Goal: Task Accomplishment & Management: Manage account settings

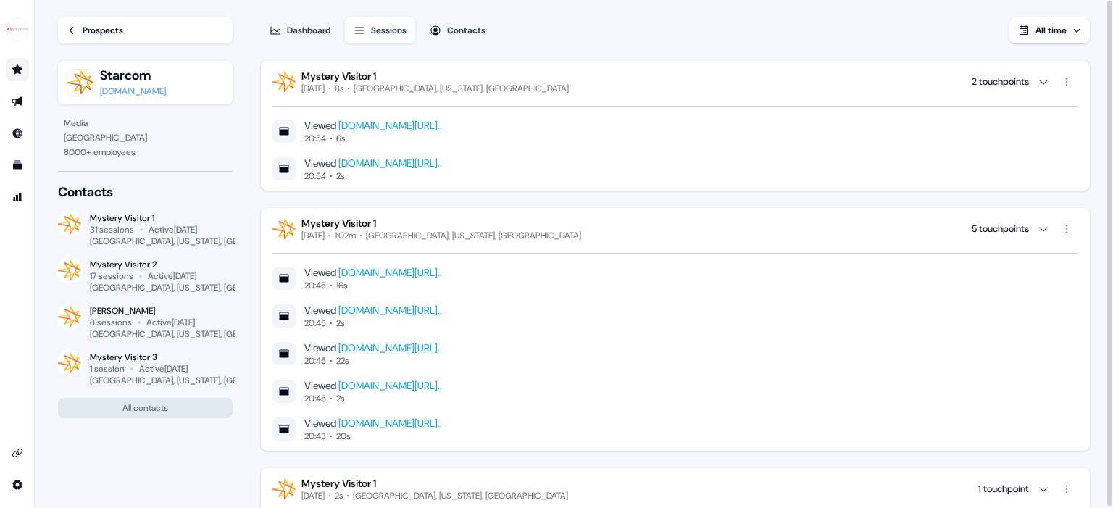
click at [18, 71] on icon "Go to prospects" at bounding box center [17, 68] width 10 height 9
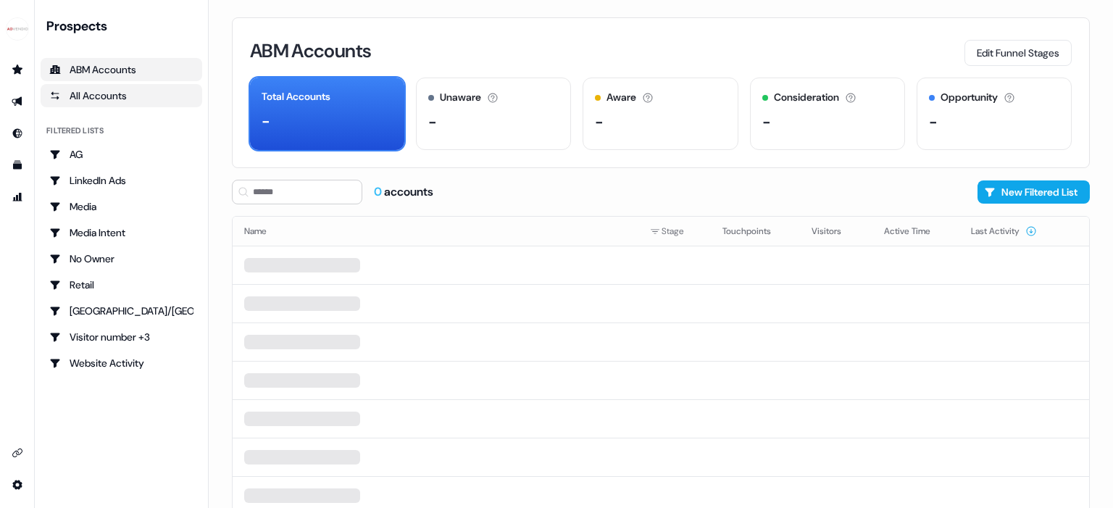
click at [126, 100] on div "All Accounts" at bounding box center [121, 95] width 144 height 14
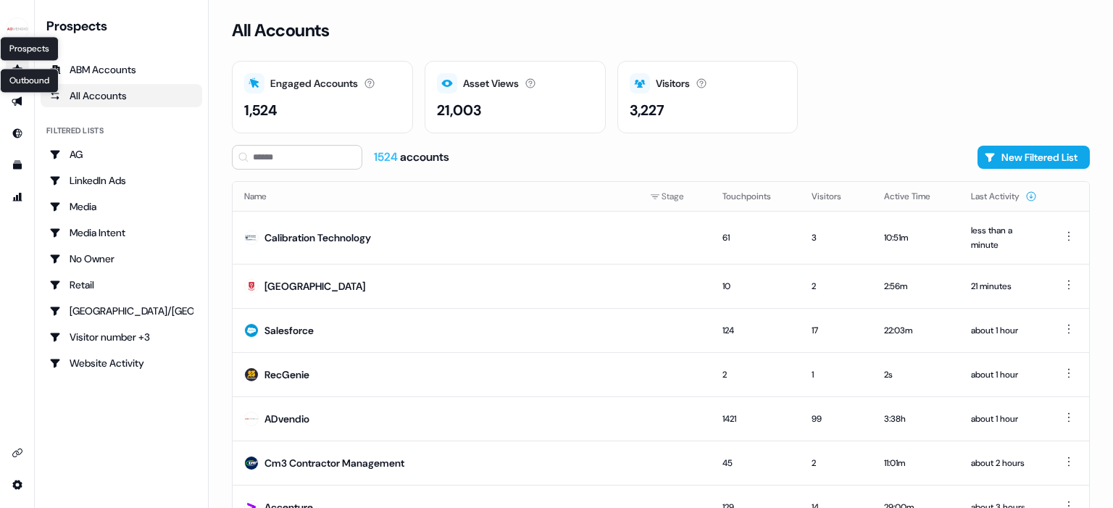
click at [22, 67] on icon "Go to prospects" at bounding box center [17, 68] width 10 height 9
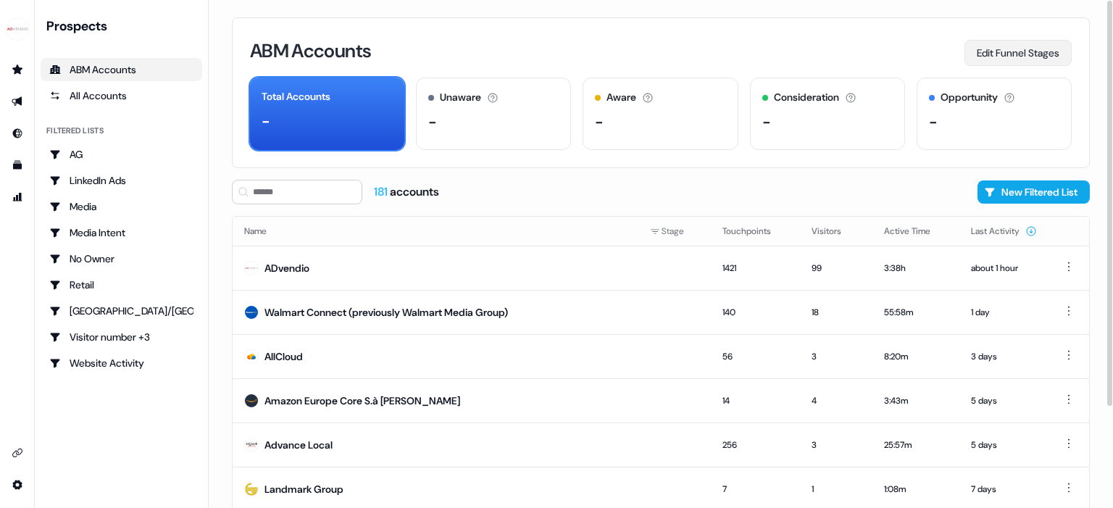
click at [992, 54] on button "Edit Funnel Stages" at bounding box center [1018, 53] width 107 height 26
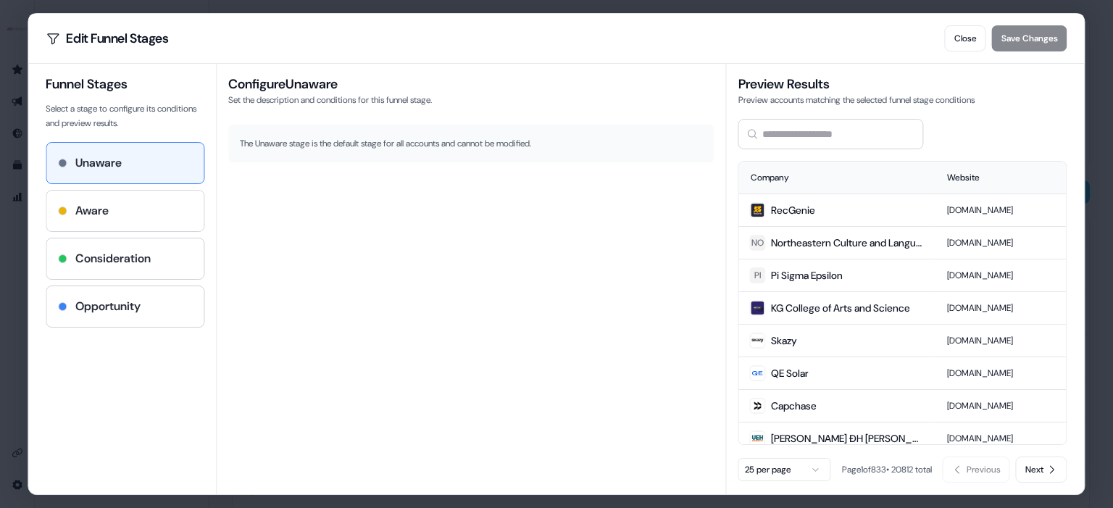
click at [132, 203] on div "Aware" at bounding box center [125, 210] width 134 height 17
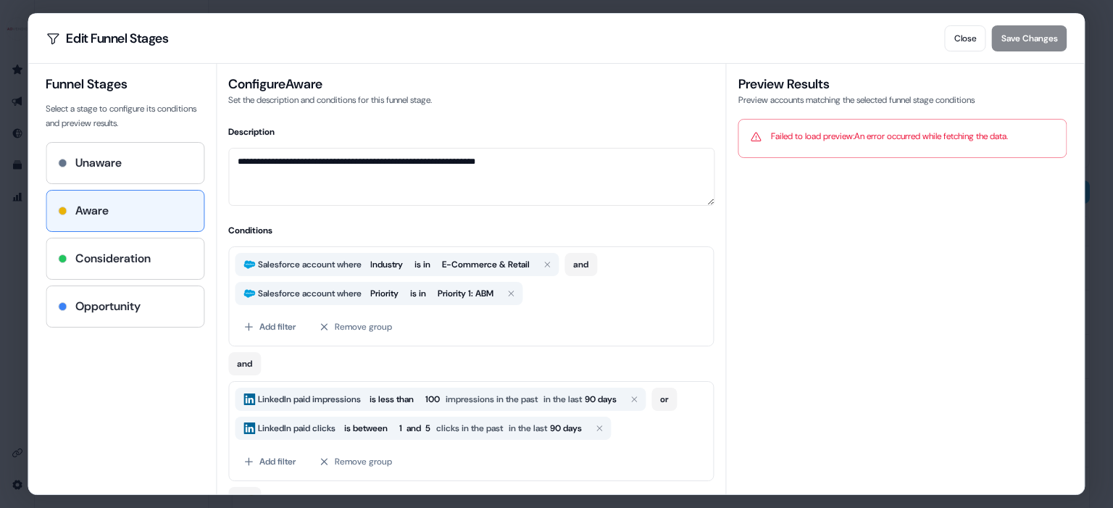
click at [650, 248] on div "Salesforce account where Industry is in E-Commerce & Retail and Salesforce acco…" at bounding box center [471, 296] width 486 height 100
click at [966, 41] on button "Close" at bounding box center [965, 38] width 41 height 26
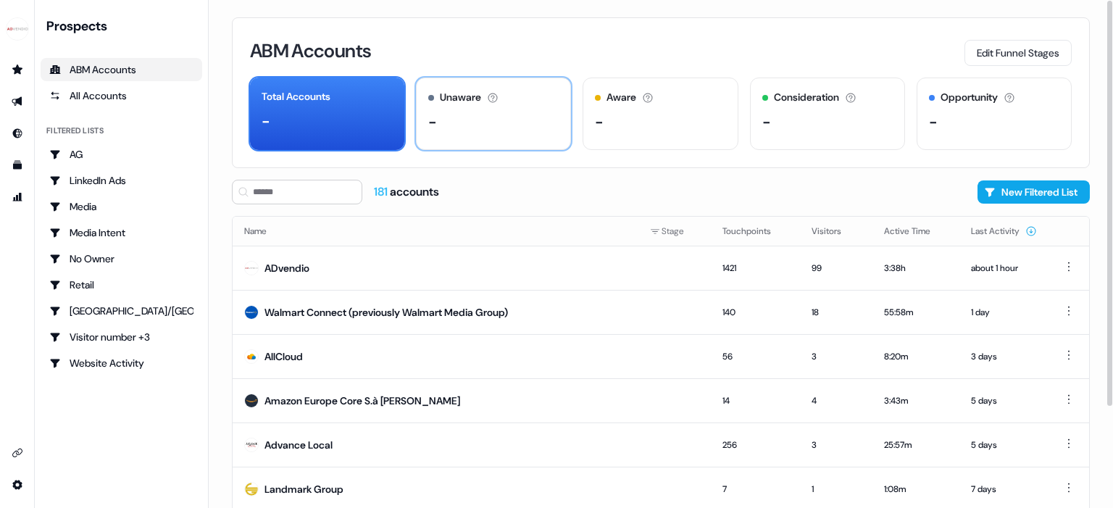
click at [530, 136] on div "Unaware The default stage all accounts start in. -" at bounding box center [493, 114] width 155 height 72
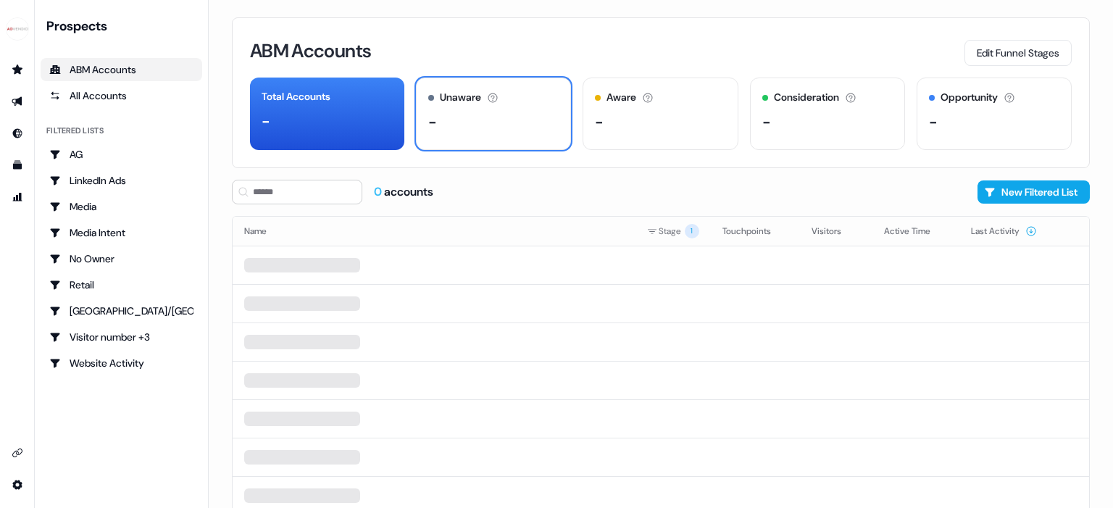
click at [143, 70] on div "ABM Accounts" at bounding box center [121, 69] width 144 height 14
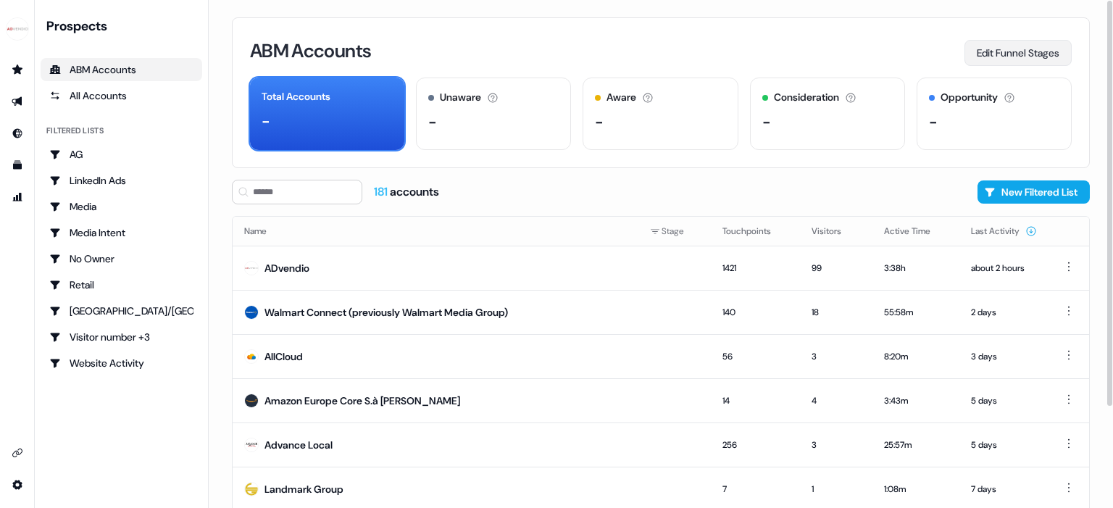
click at [980, 50] on button "Edit Funnel Stages" at bounding box center [1018, 53] width 107 height 26
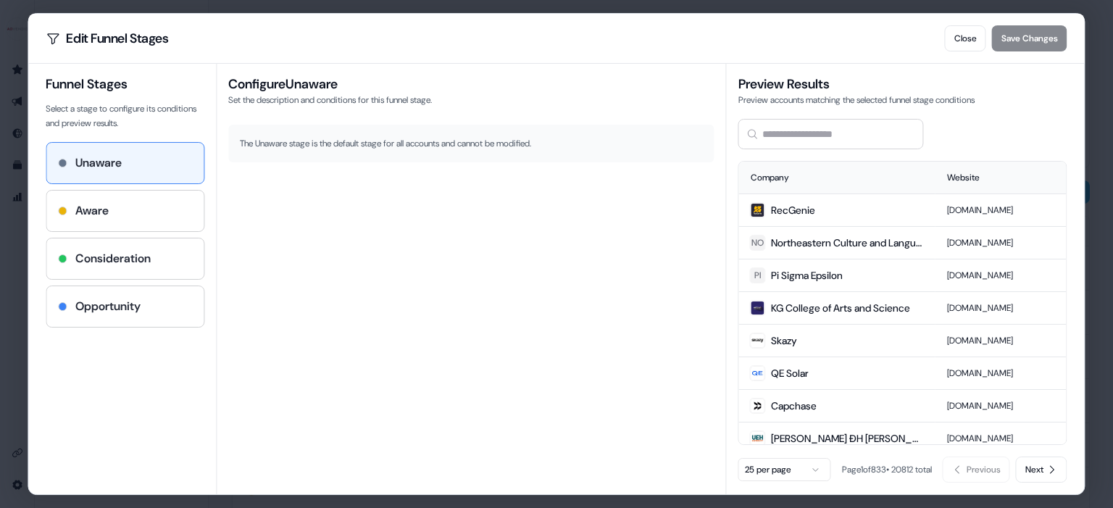
scroll to position [8, 0]
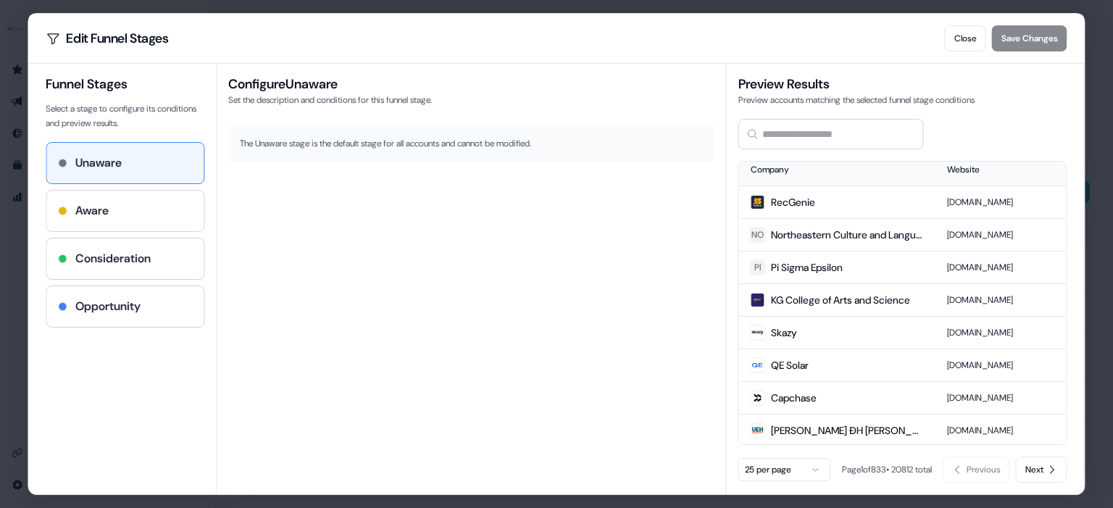
click at [149, 202] on div "Aware" at bounding box center [125, 210] width 134 height 17
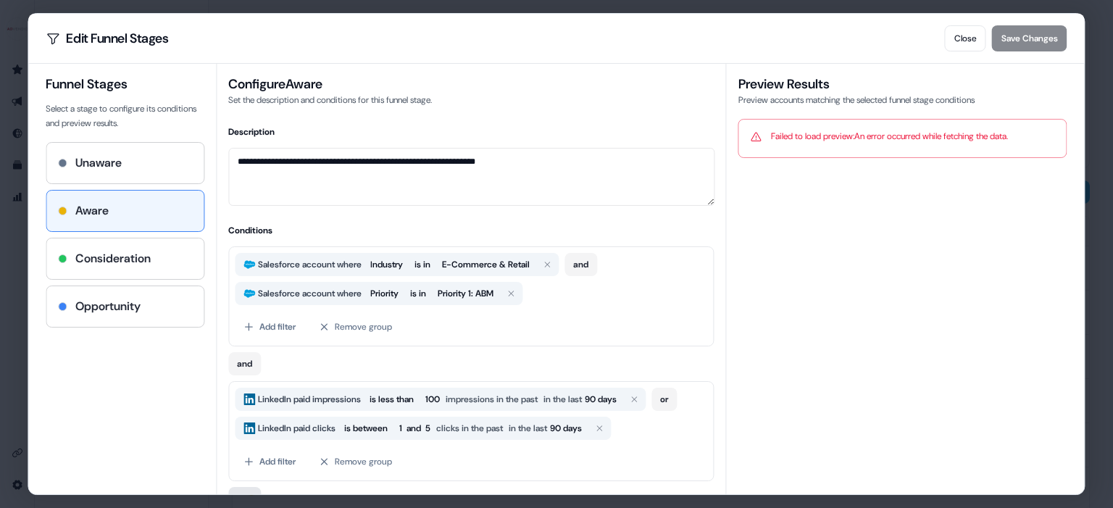
click at [253, 491] on button "and" at bounding box center [244, 498] width 33 height 23
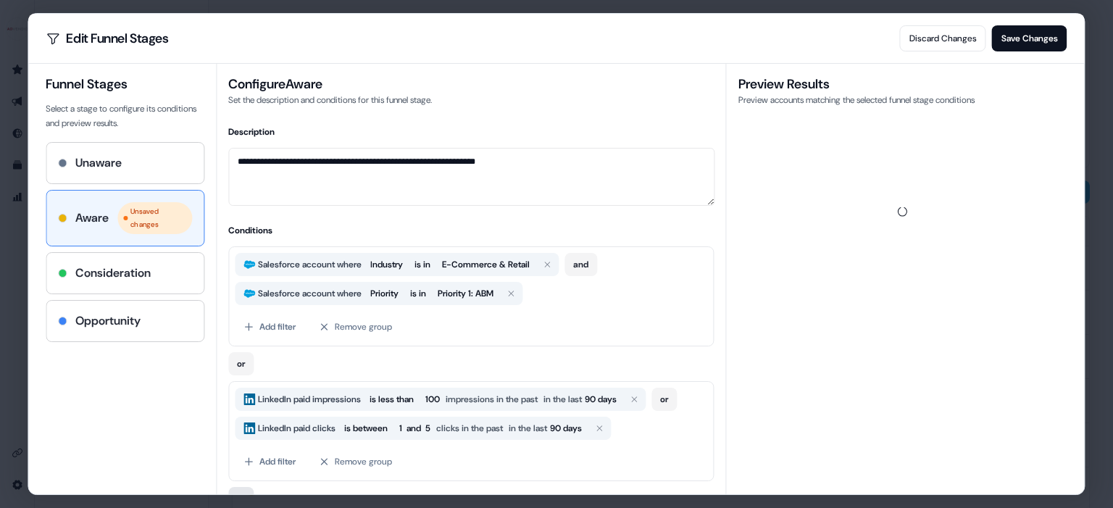
click at [253, 491] on button "or" at bounding box center [240, 498] width 25 height 23
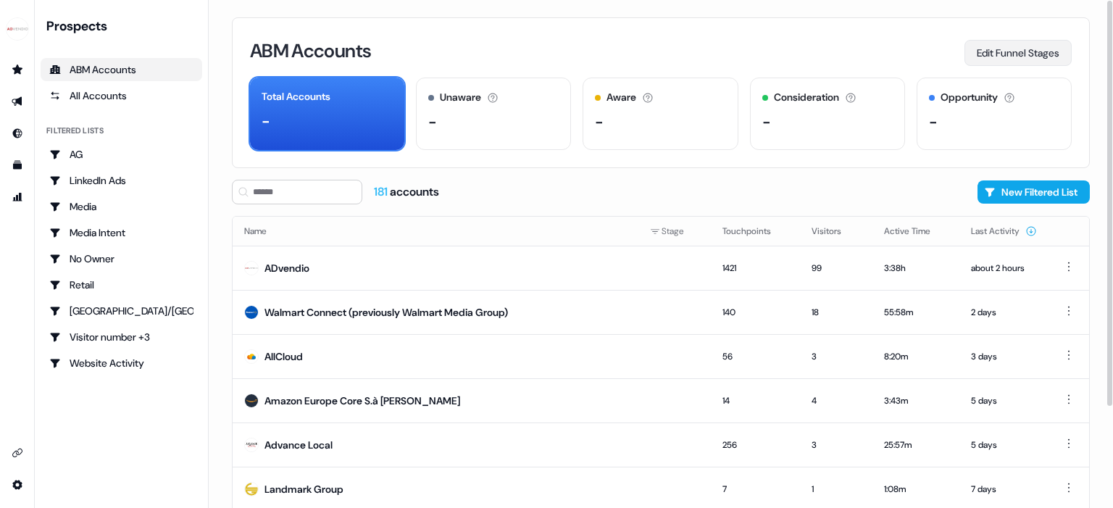
click at [1020, 44] on button "Edit Funnel Stages" at bounding box center [1018, 53] width 107 height 26
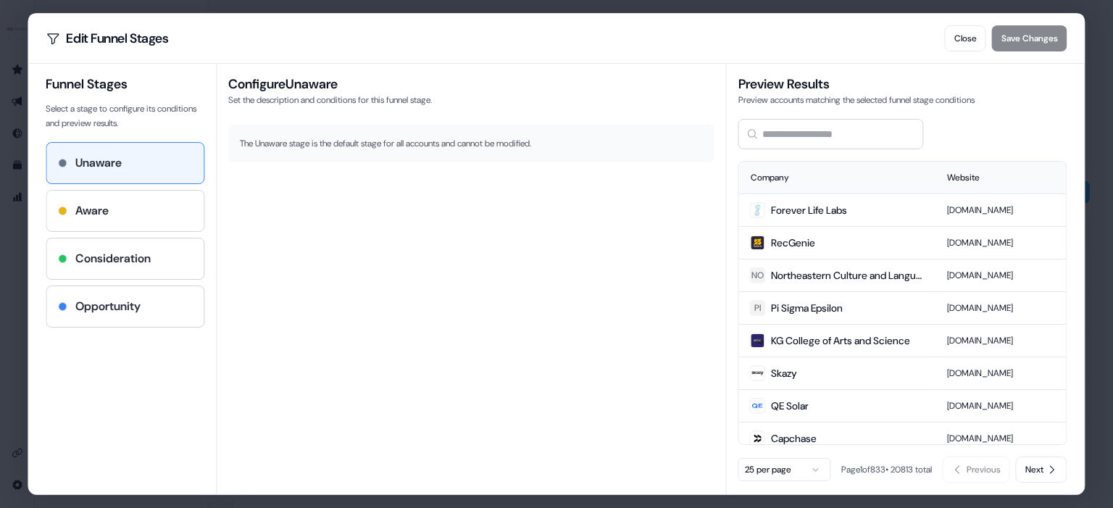
click at [136, 211] on div "Aware" at bounding box center [125, 210] width 134 height 17
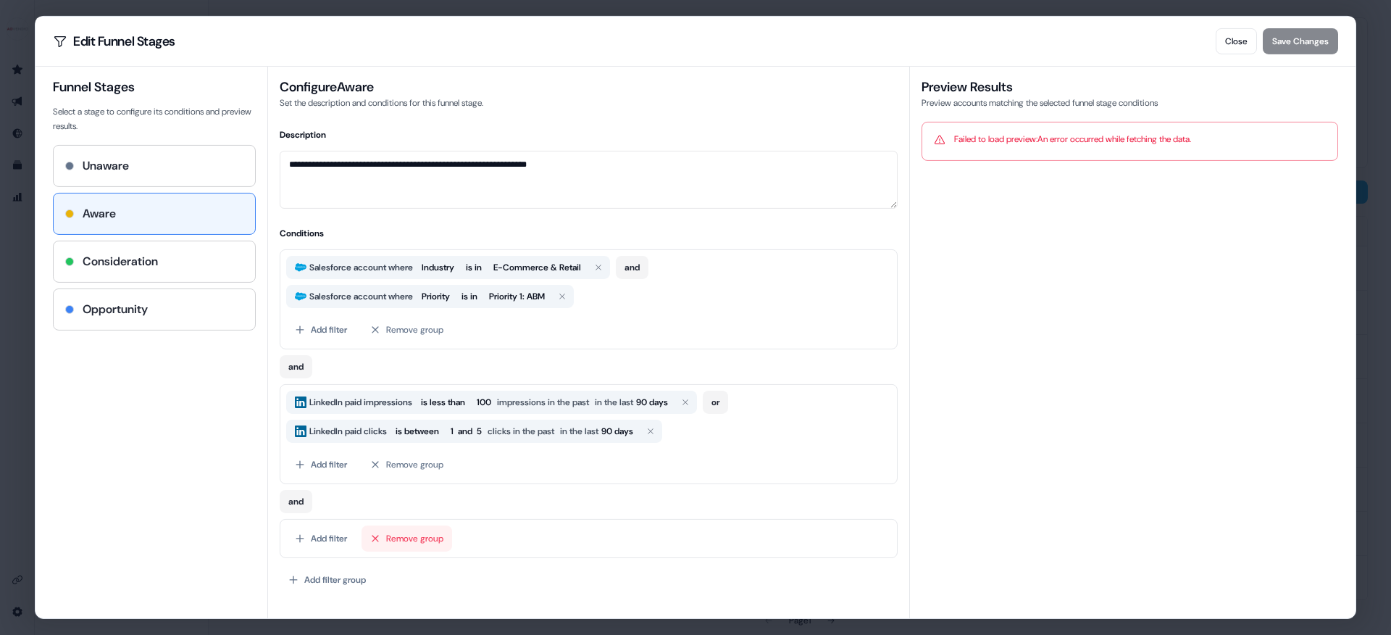
click at [386, 507] on button "Remove group" at bounding box center [407, 538] width 91 height 26
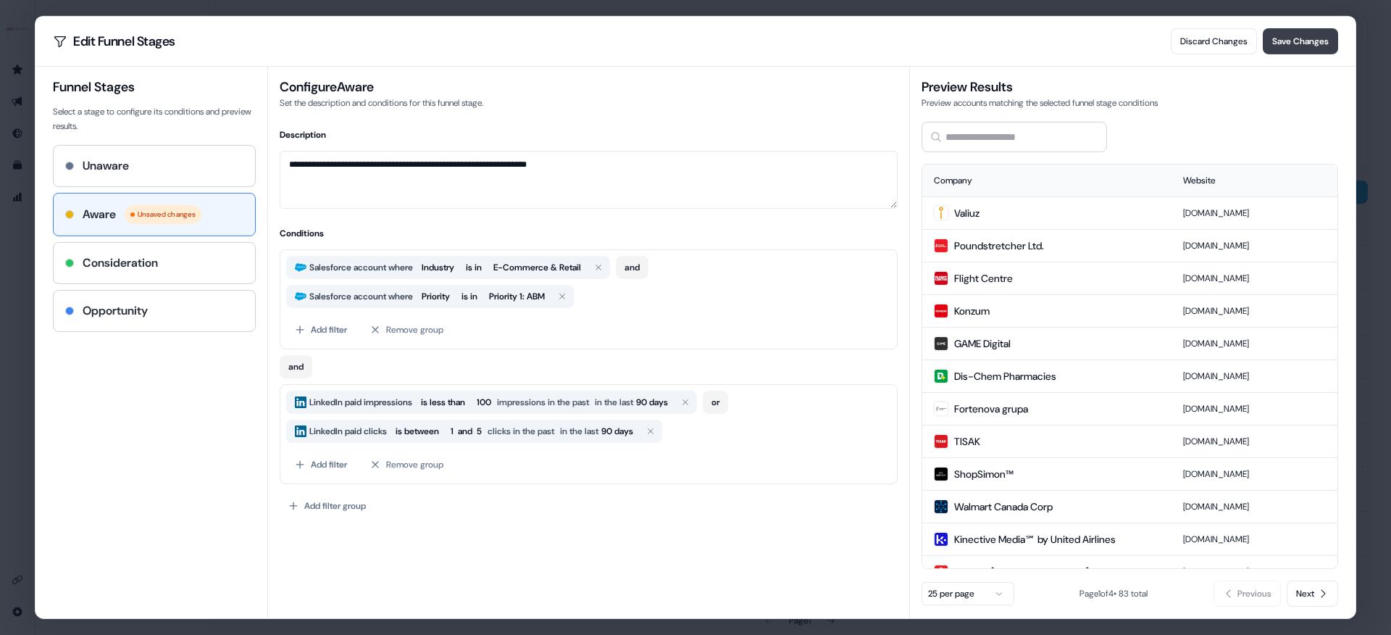
click at [1112, 50] on button "Save Changes" at bounding box center [1300, 41] width 75 height 26
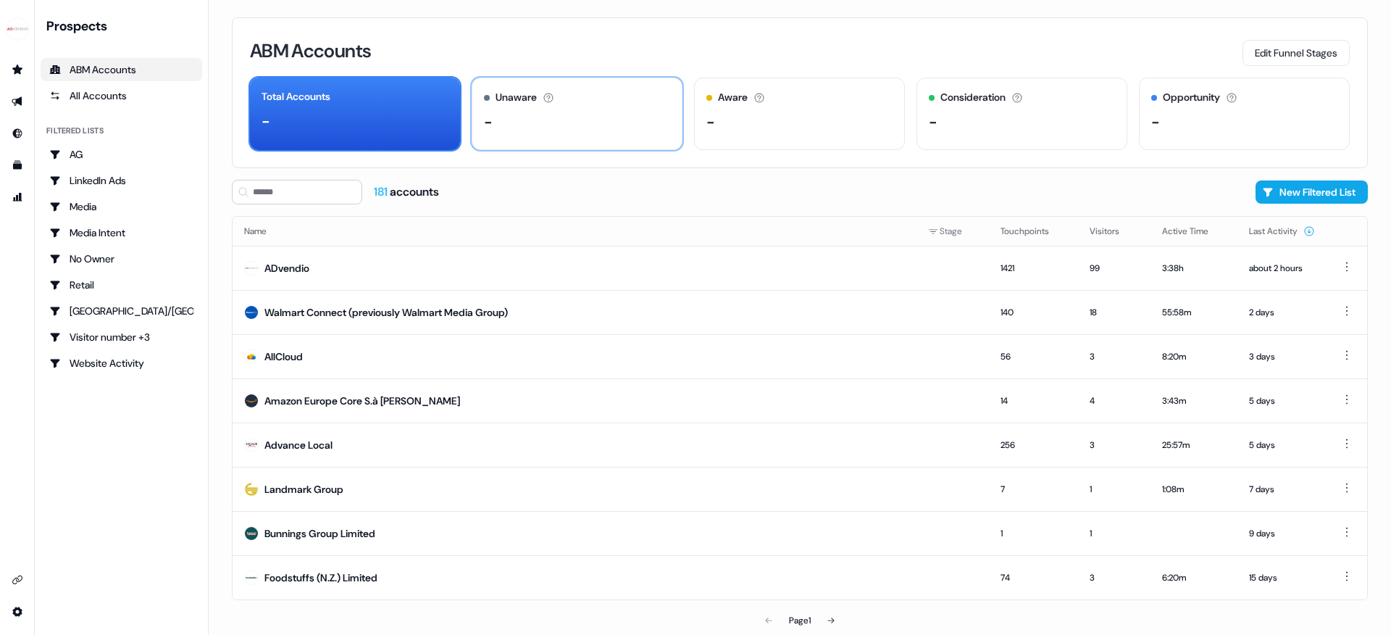
click at [555, 146] on div "Unaware The default stage all accounts start in. -" at bounding box center [577, 114] width 211 height 72
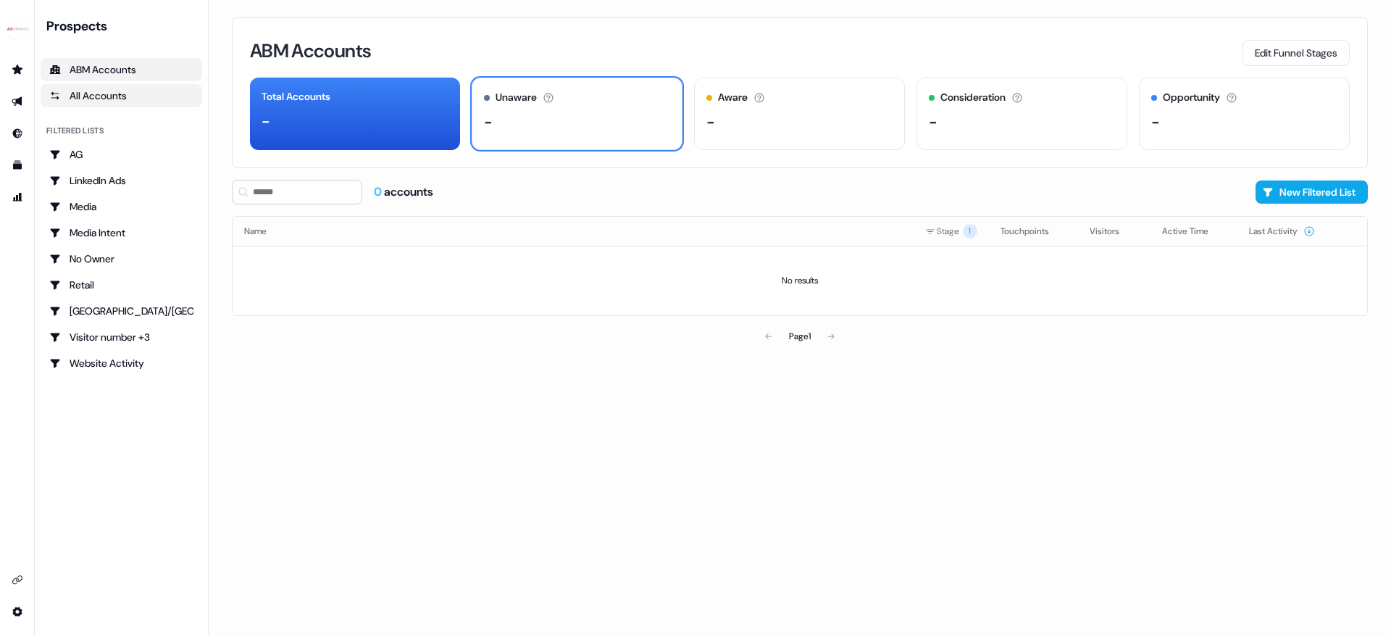
click at [138, 106] on link "All Accounts" at bounding box center [122, 95] width 162 height 23
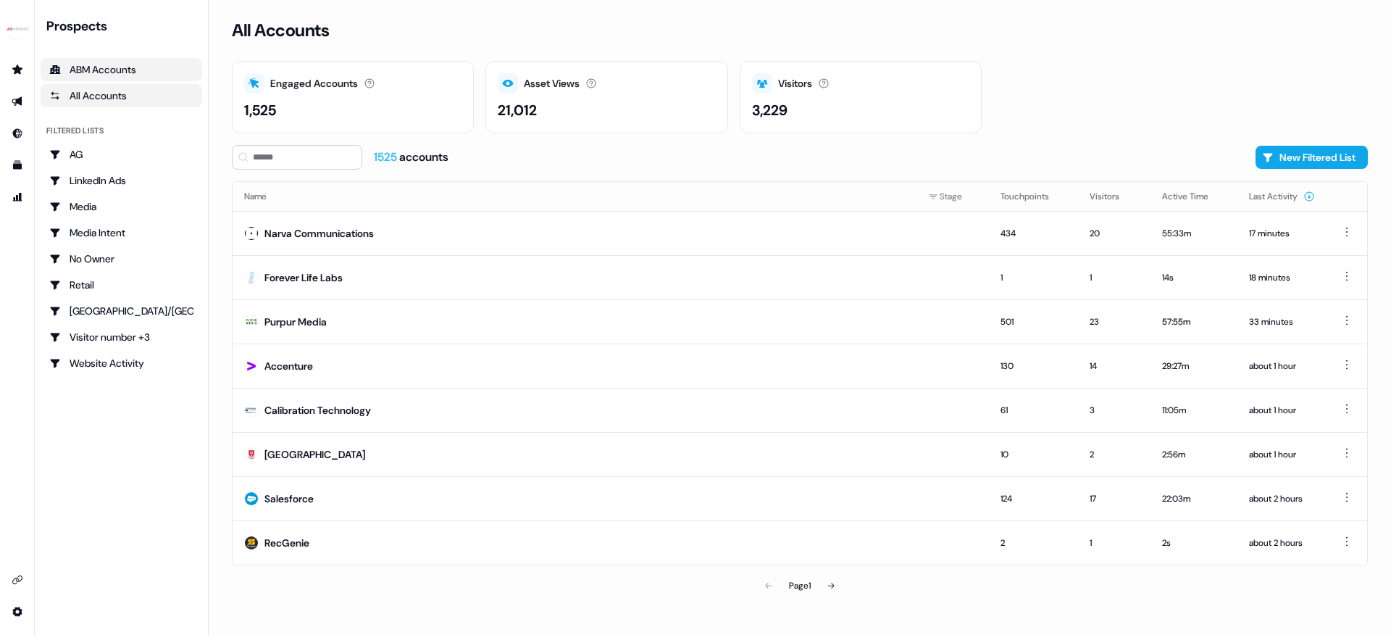
click at [67, 73] on div "ABM Accounts" at bounding box center [121, 69] width 144 height 14
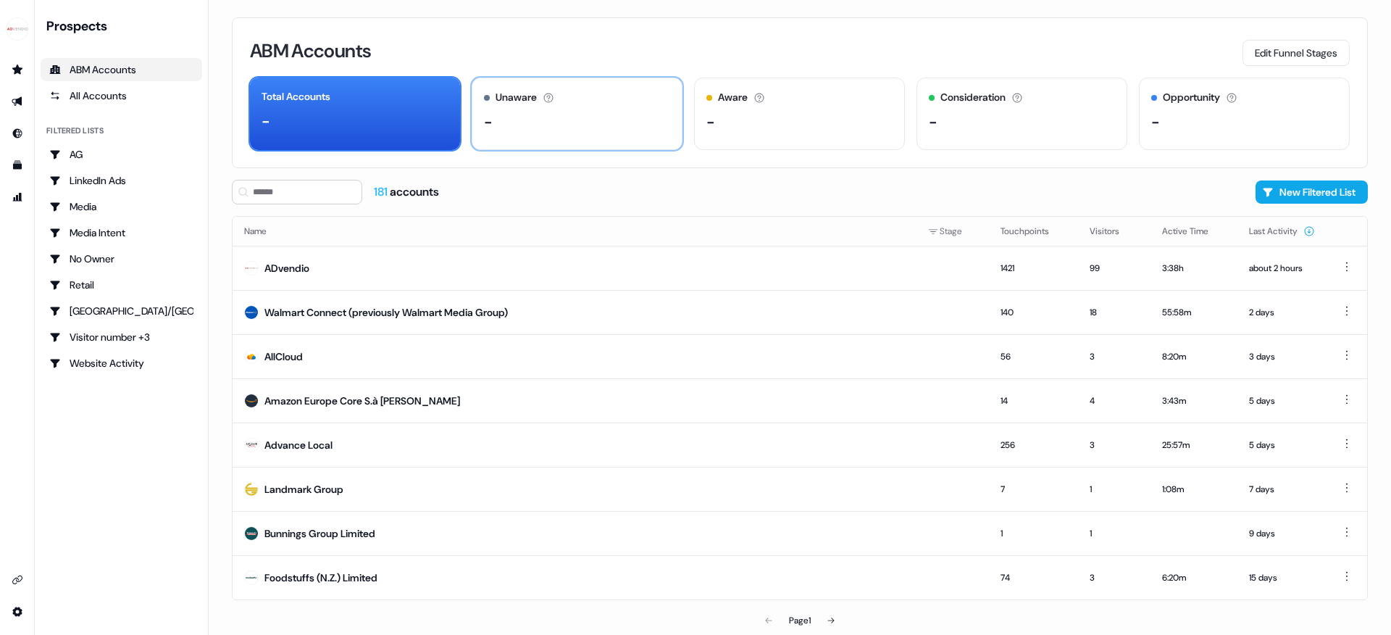
click at [539, 112] on div "-" at bounding box center [577, 122] width 186 height 22
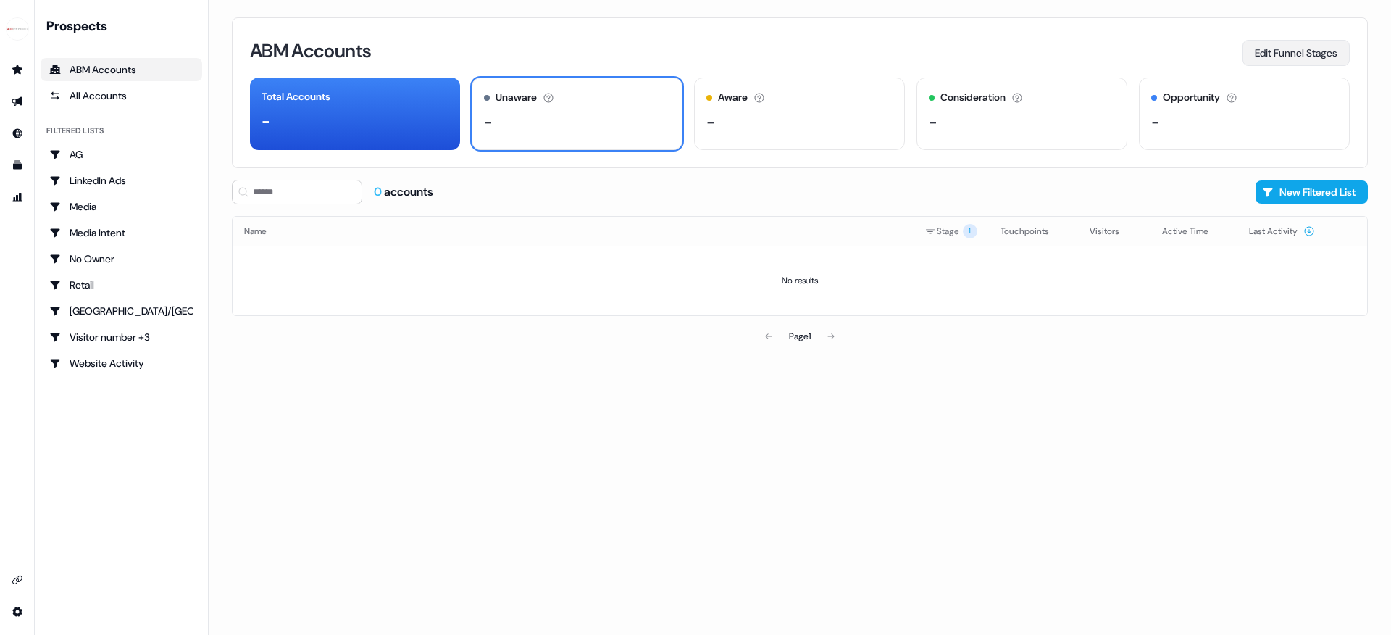
click at [1112, 50] on button "Edit Funnel Stages" at bounding box center [1296, 53] width 107 height 26
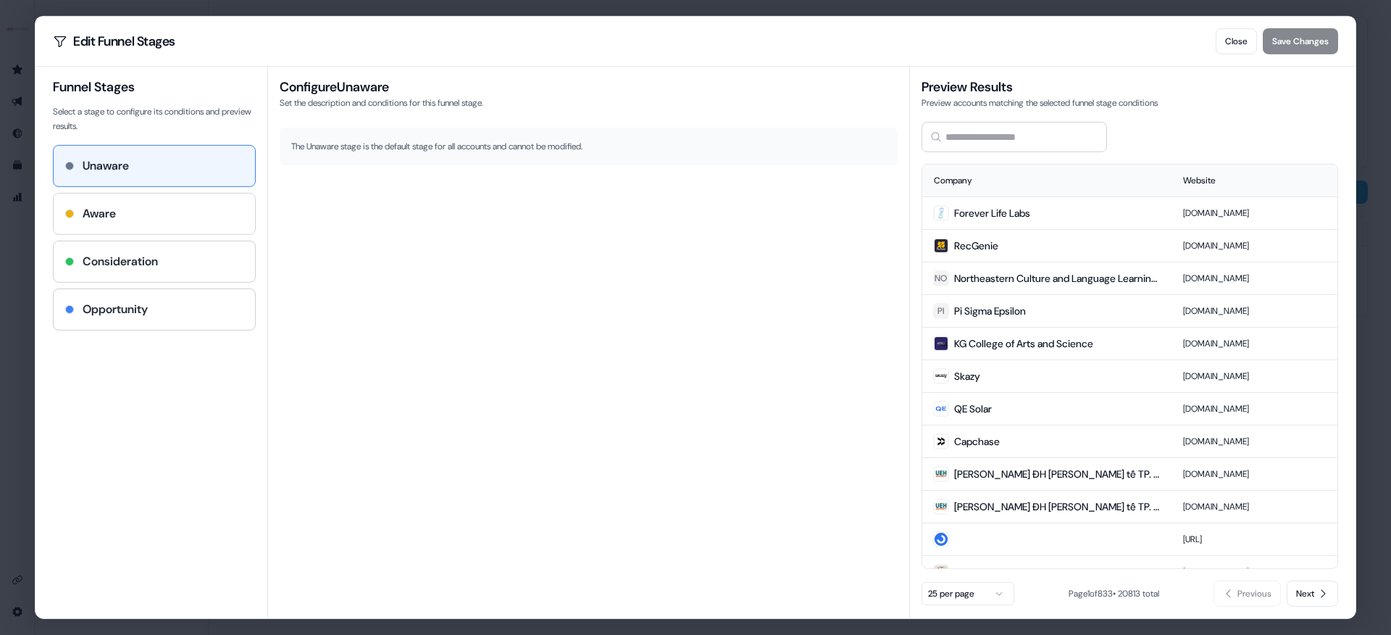
click at [165, 224] on div "Aware" at bounding box center [154, 213] width 201 height 41
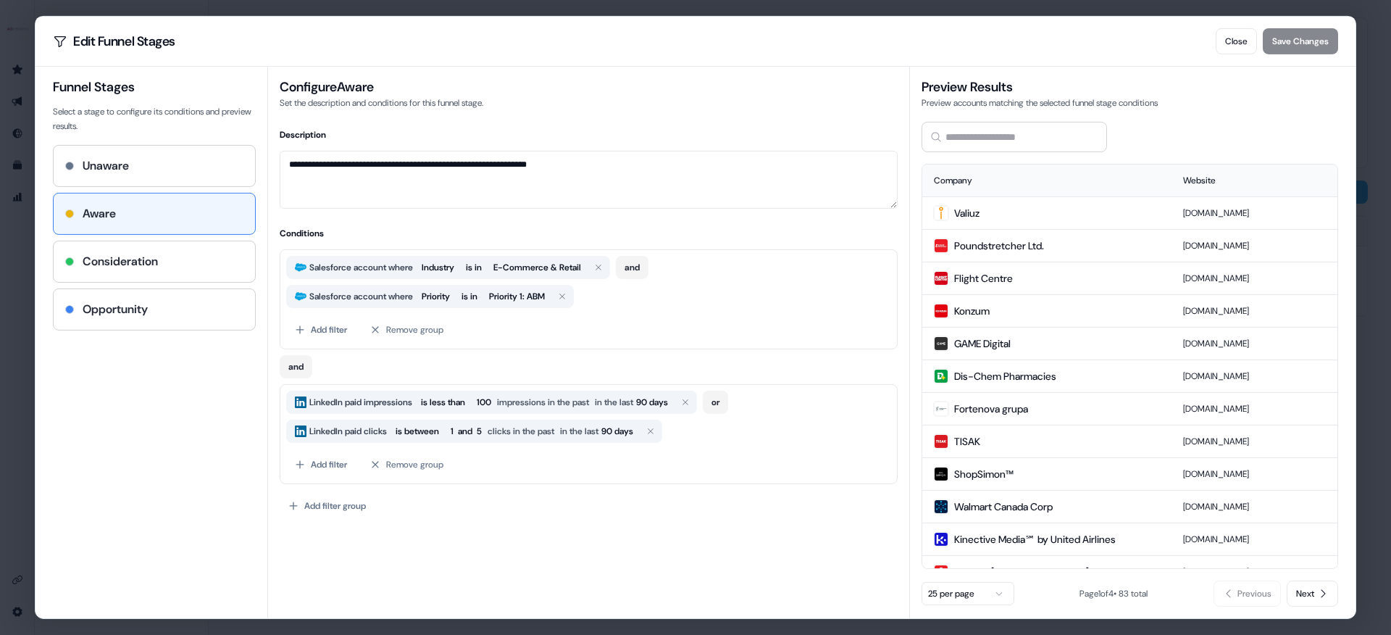
click at [1112, 45] on div "Close Save Changes" at bounding box center [1277, 41] width 122 height 26
click at [158, 257] on h4 "Consideration" at bounding box center [120, 261] width 75 height 17
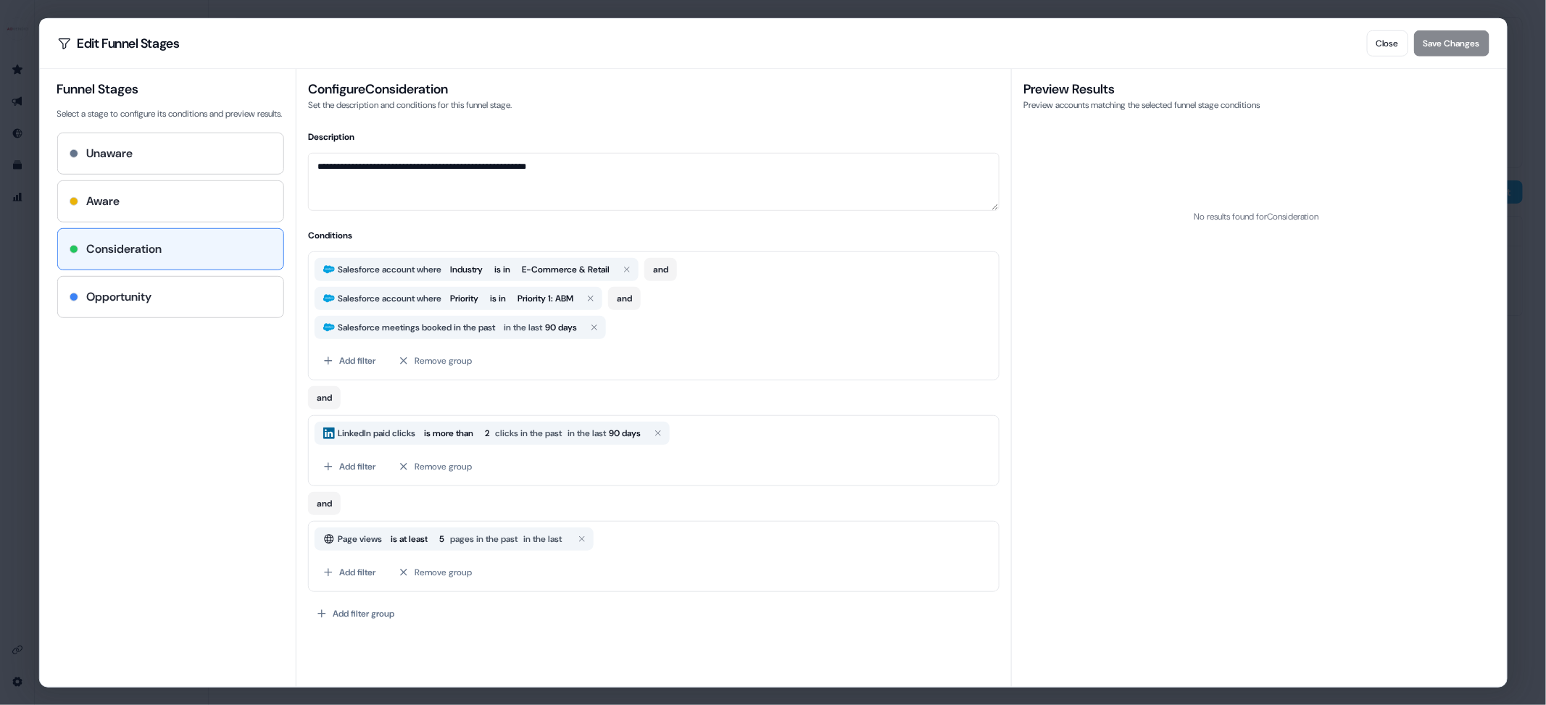
click at [470, 507] on div "Add filter group" at bounding box center [653, 613] width 691 height 26
click at [138, 294] on div "Opportunity" at bounding box center [169, 296] width 225 height 41
type textarea "**********"
